Goal: Contribute content: Contribute content

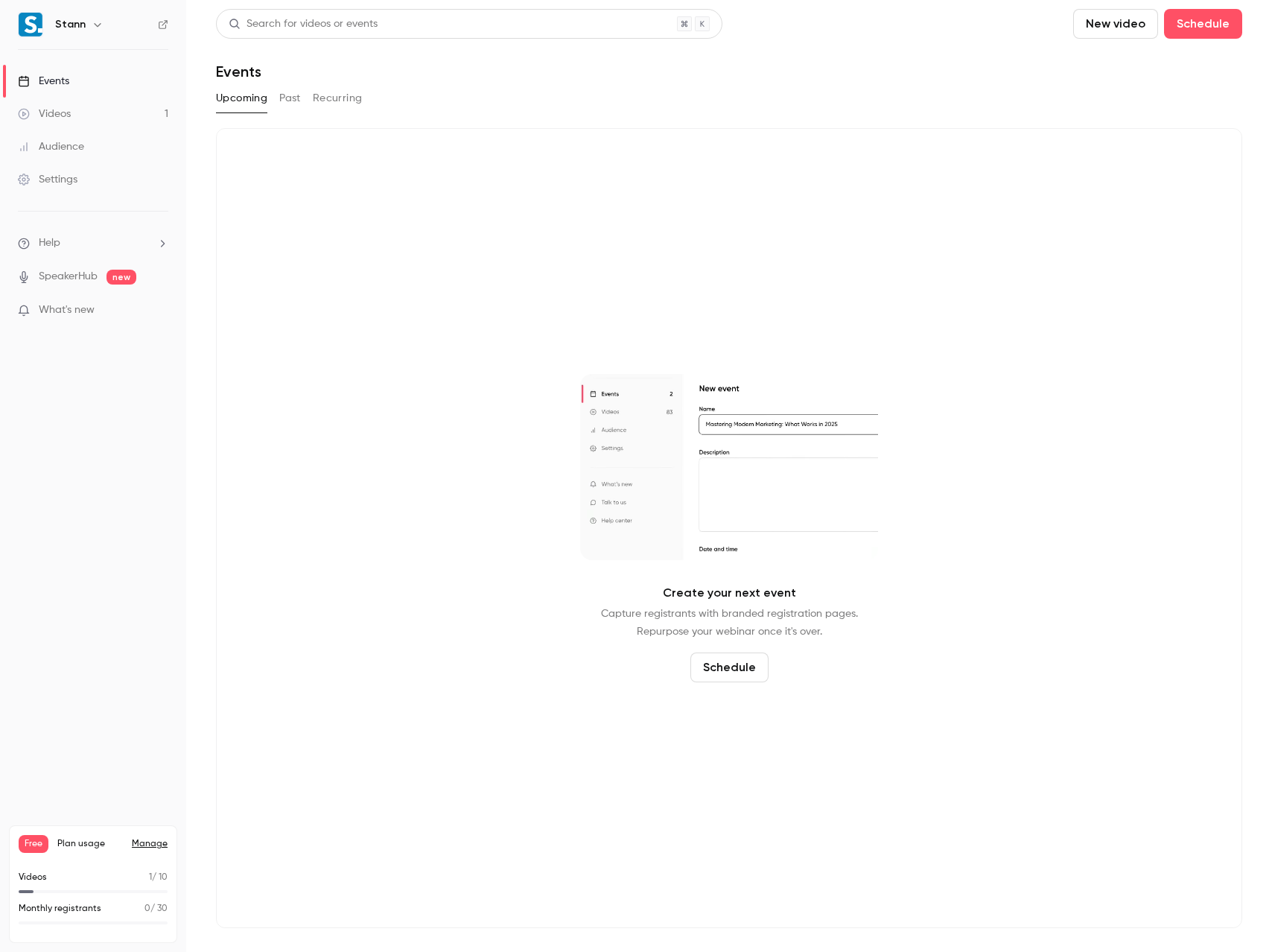
click at [55, 112] on div "Videos" at bounding box center [44, 114] width 52 height 15
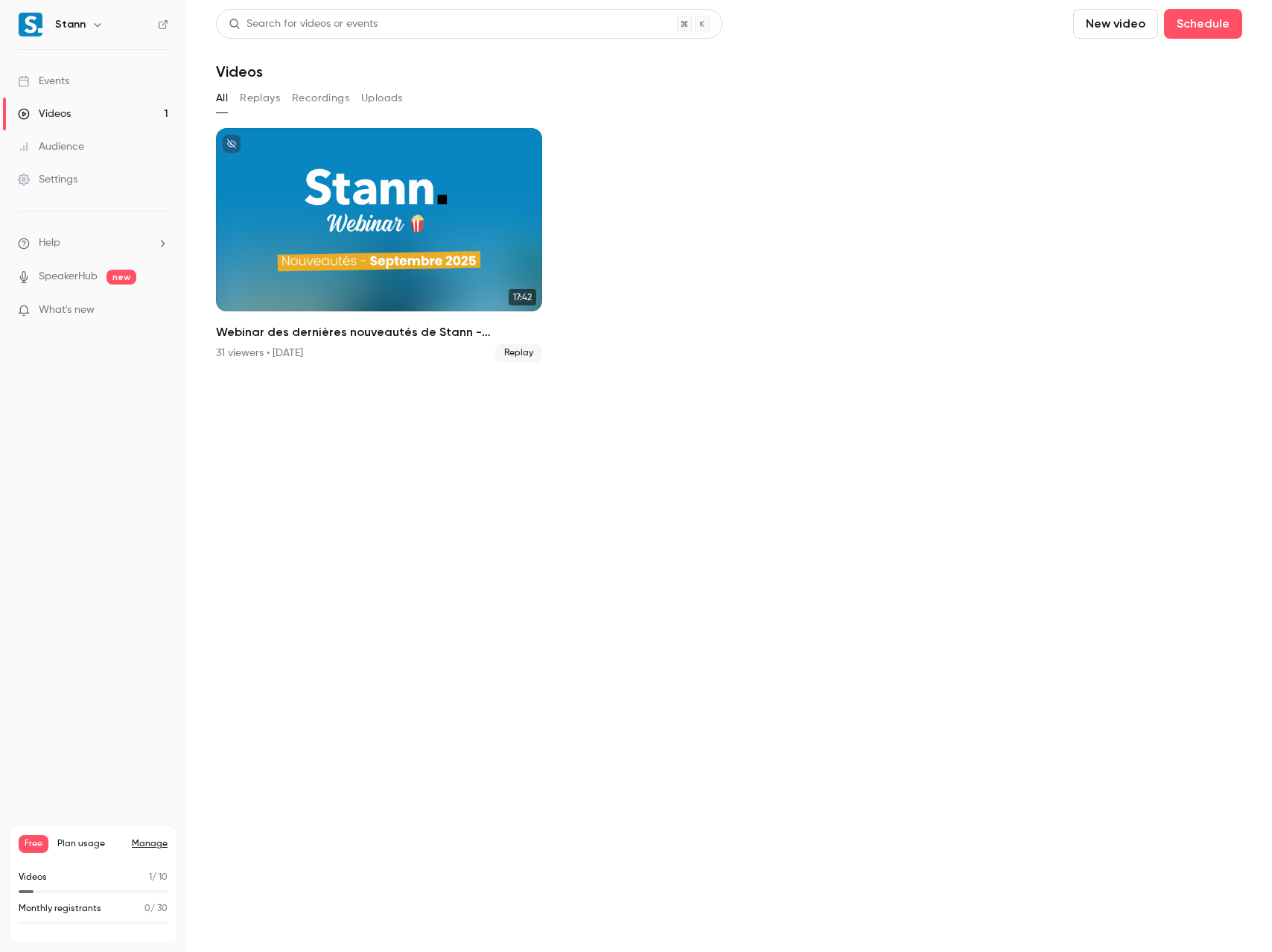
click at [55, 78] on div "Events" at bounding box center [44, 80] width 51 height 15
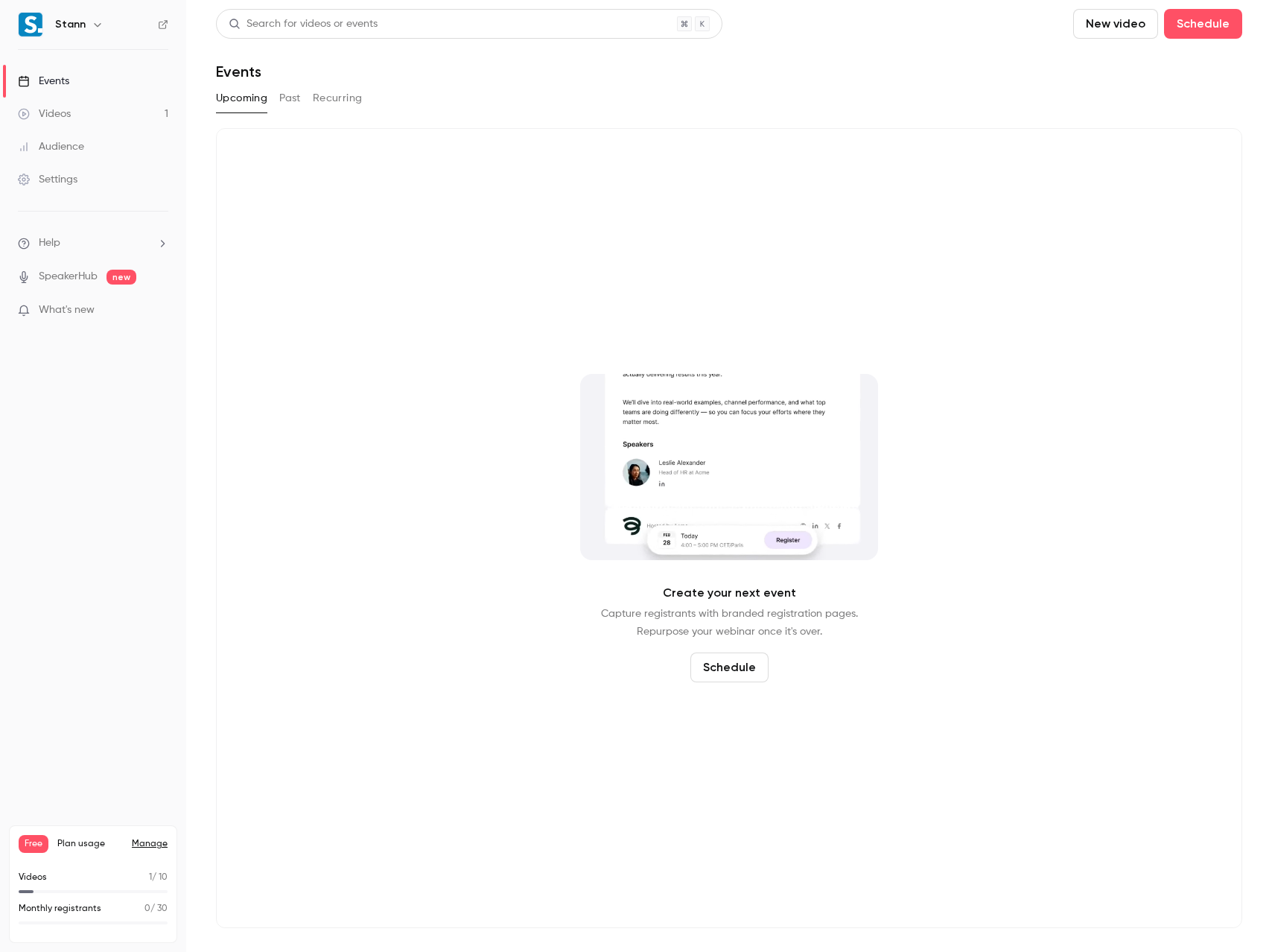
click at [55, 114] on div "Videos" at bounding box center [44, 114] width 52 height 15
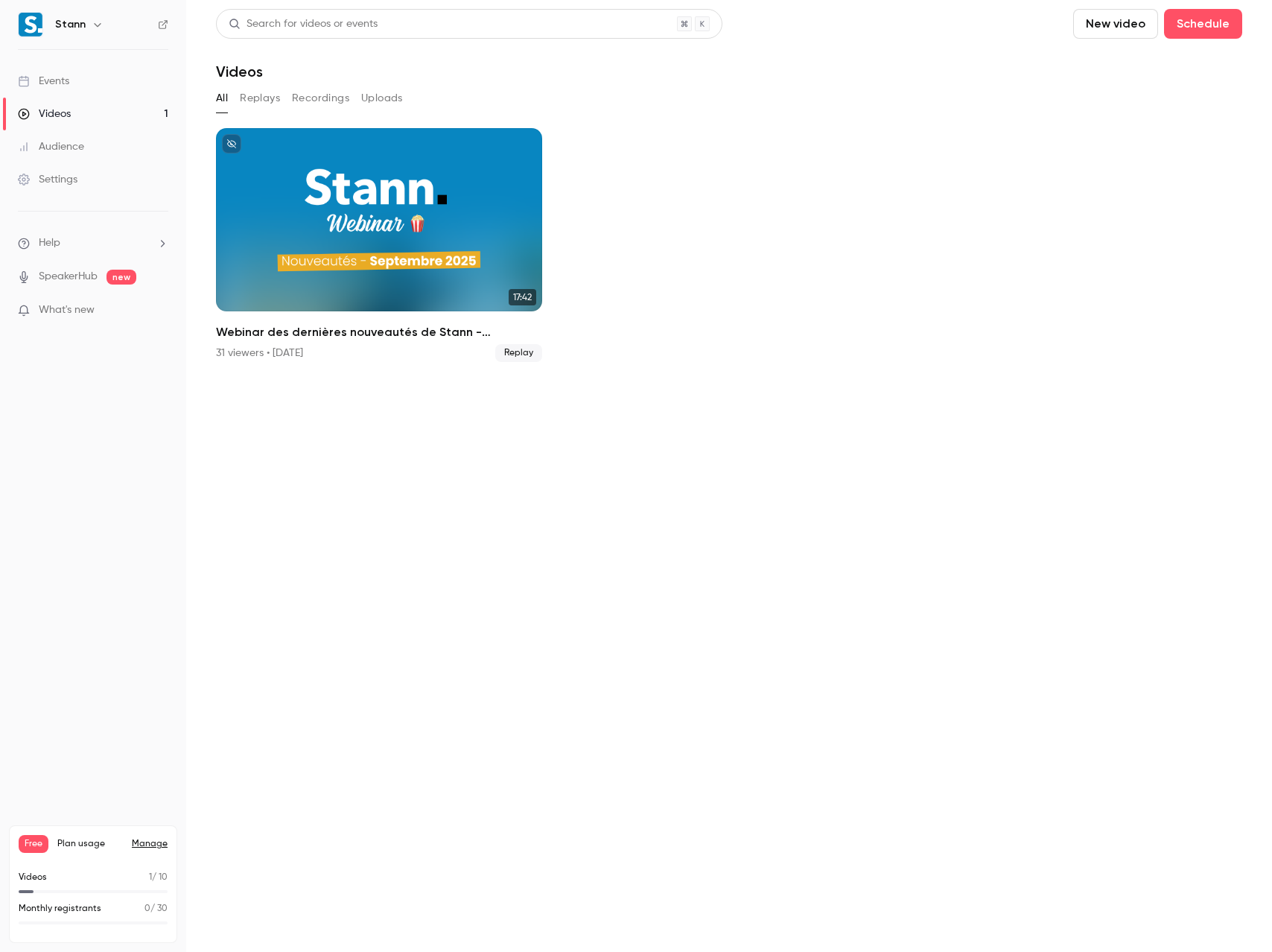
click at [1133, 29] on button "New video" at bounding box center [1116, 24] width 85 height 30
click at [1133, 61] on div "Record" at bounding box center [1170, 64] width 113 height 15
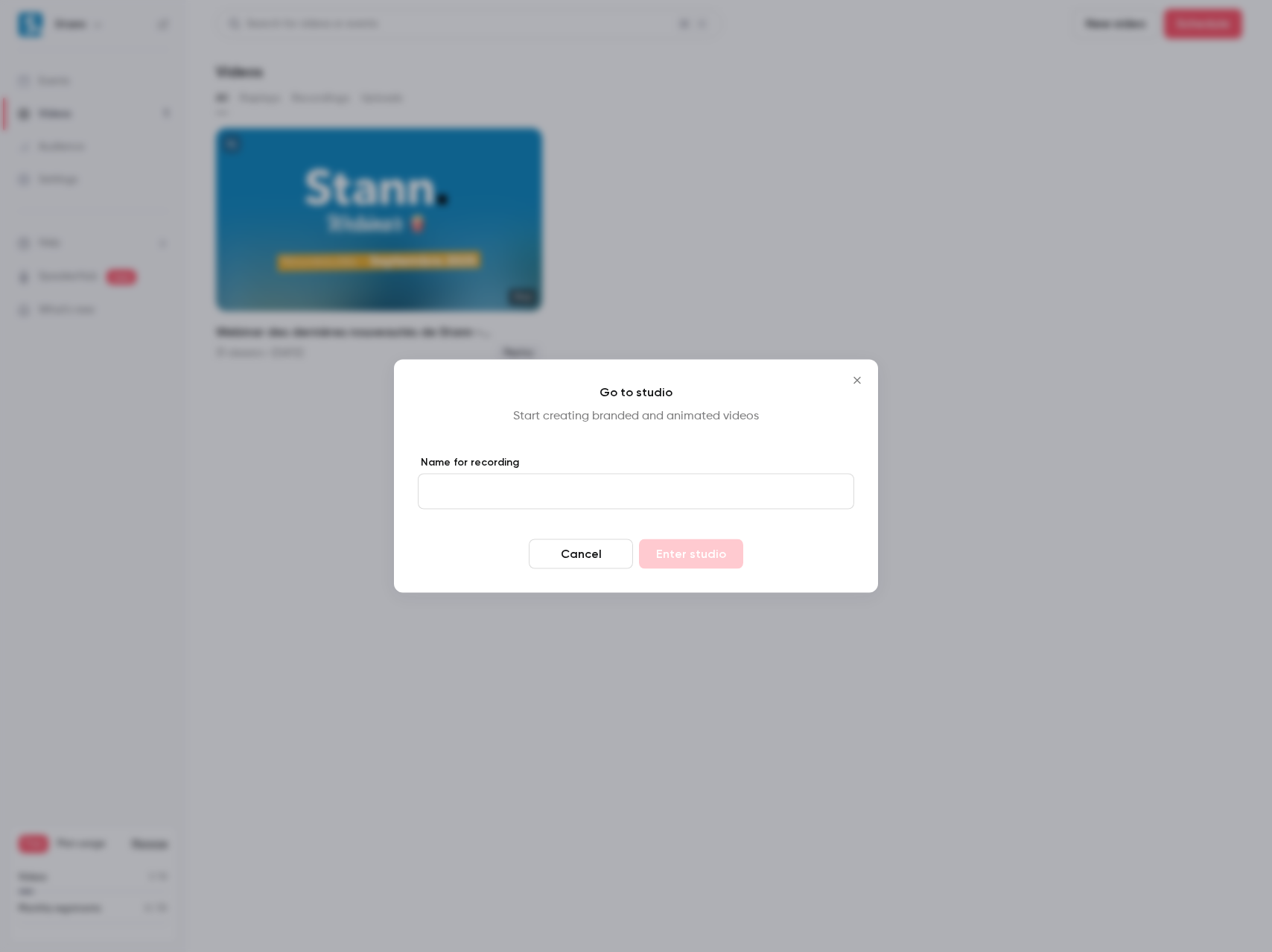
click at [493, 479] on input "Name for recording" at bounding box center [636, 492] width 437 height 36
type input "**********"
click at [674, 551] on button "Enter studio" at bounding box center [691, 554] width 104 height 30
